Goal: Find specific page/section: Find specific page/section

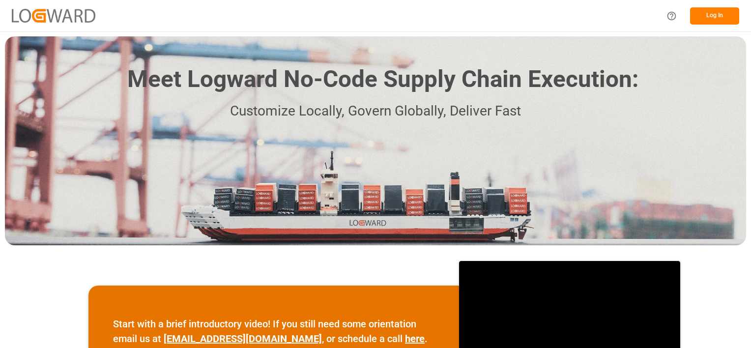
click at [706, 21] on button "Log In" at bounding box center [714, 15] width 49 height 17
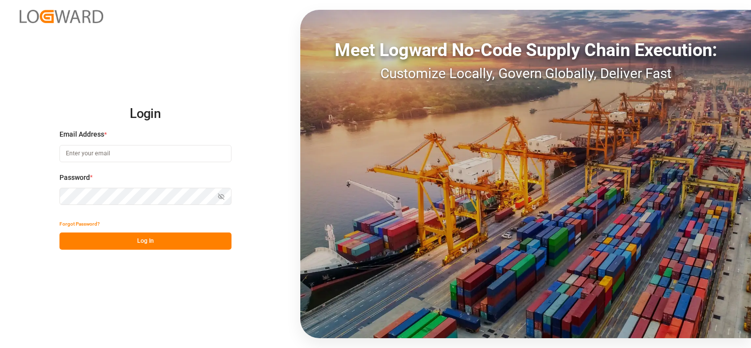
type input "[PERSON_NAME][EMAIL_ADDRESS][DOMAIN_NAME]"
click at [158, 243] on button "Log In" at bounding box center [145, 240] width 172 height 17
type input "[PERSON_NAME][EMAIL_ADDRESS][DOMAIN_NAME]"
click at [158, 243] on button "Log In" at bounding box center [145, 240] width 172 height 17
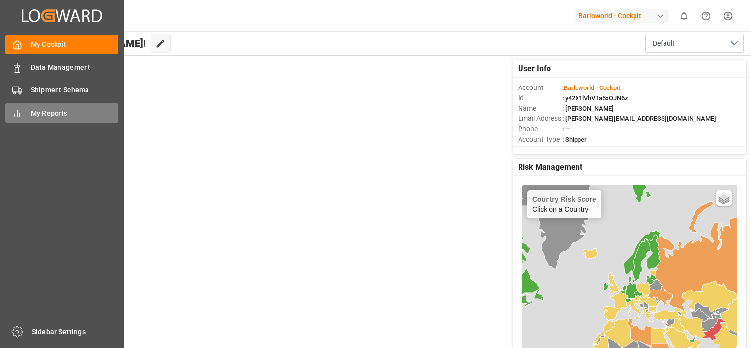
click at [24, 117] on div "My Reports My Reports" at bounding box center [61, 112] width 113 height 19
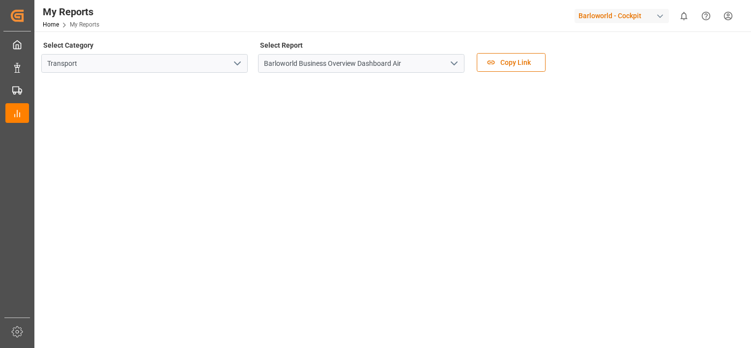
click at [453, 60] on icon "open menu" at bounding box center [454, 64] width 12 height 12
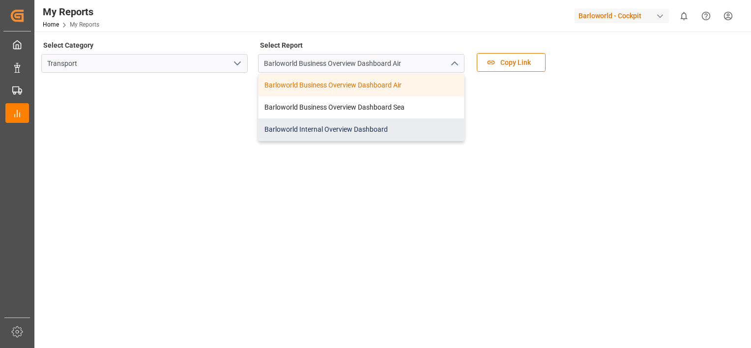
click at [343, 126] on div "Barloworld Internal Overview Dashboard" at bounding box center [361, 129] width 205 height 22
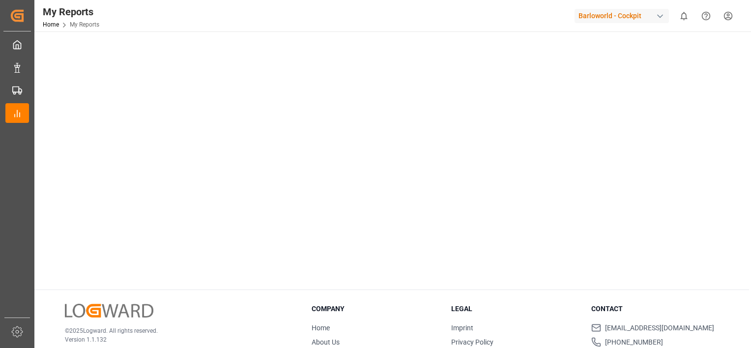
scroll to position [201, 0]
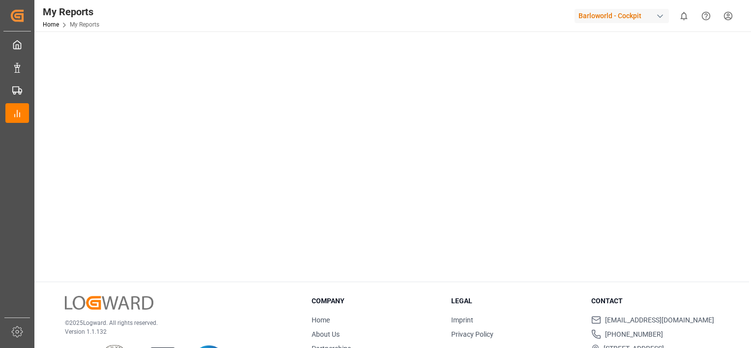
click at [745, 112] on main "Select Category Transport Select Report Barloworld Internal Overview Dashboard …" at bounding box center [391, 56] width 715 height 437
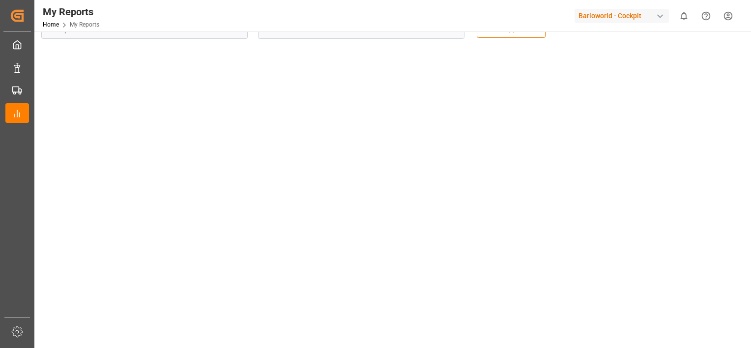
scroll to position [12, 0]
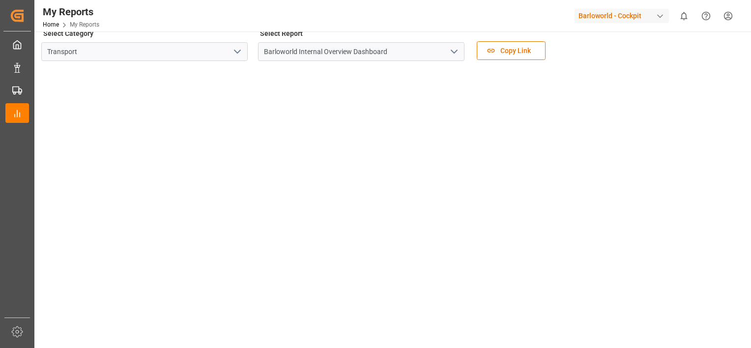
click at [457, 51] on polyline "open menu" at bounding box center [454, 51] width 6 height 3
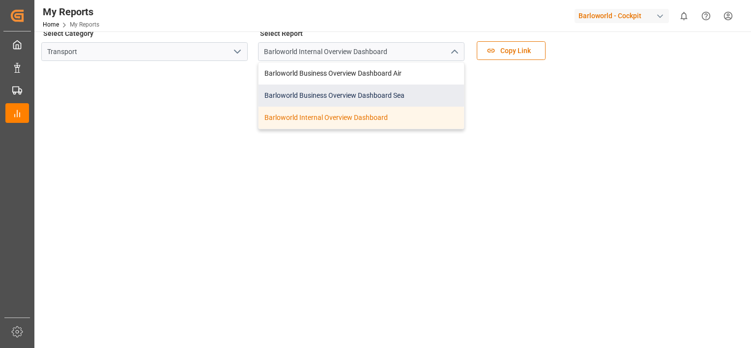
click at [347, 94] on div "Barloworld Business Overview Dashboard Sea" at bounding box center [361, 96] width 205 height 22
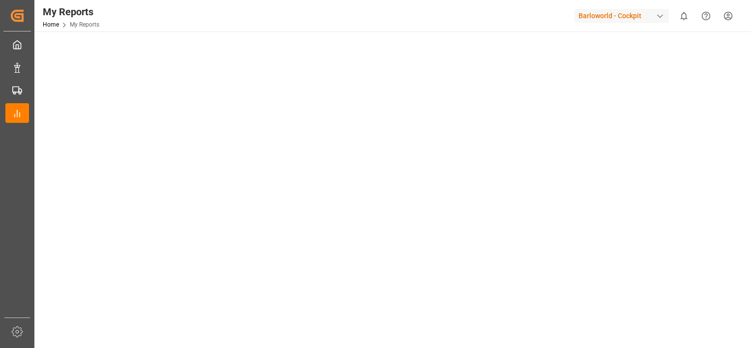
scroll to position [49, 0]
